Goal: Transaction & Acquisition: Purchase product/service

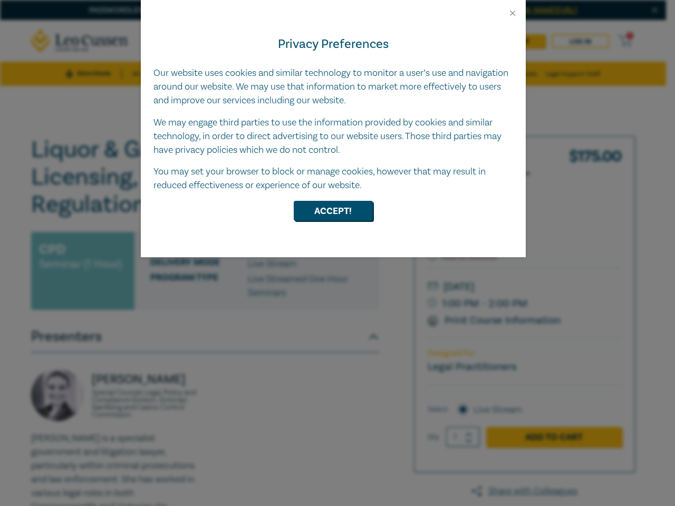
click at [337, 253] on div "Privacy Preferences Our website uses cookies and similar technology to monitor …" at bounding box center [333, 137] width 385 height 239
click at [512, 13] on button "Close" at bounding box center [512, 12] width 9 height 9
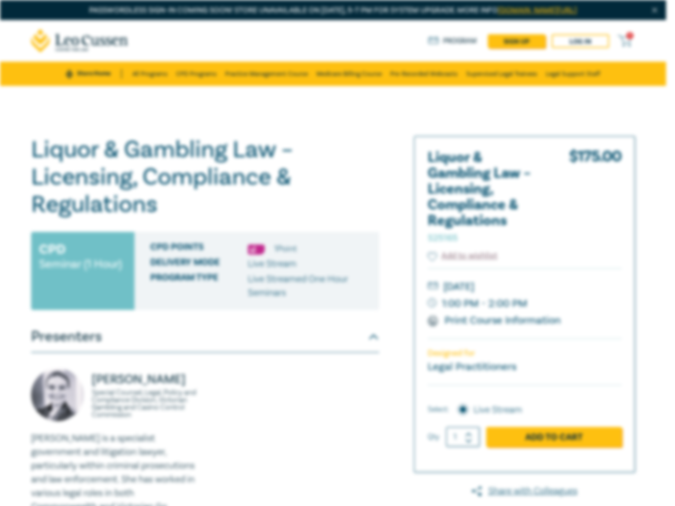
click at [333, 195] on button "Accept!" at bounding box center [333, 184] width 79 height 20
